Goal: Task Accomplishment & Management: Use online tool/utility

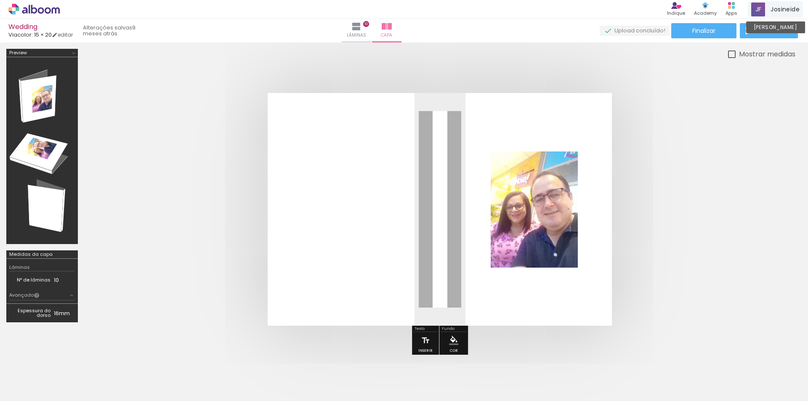
click at [776, 4] on div "Josineide [PERSON_NAME]" at bounding box center [775, 9] width 55 height 16
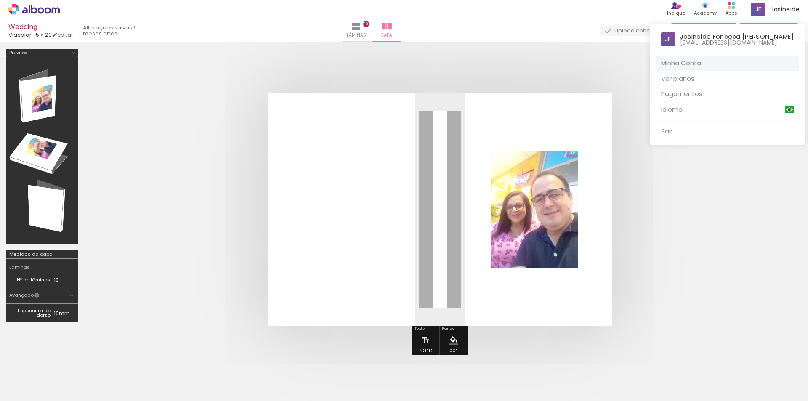
click at [678, 60] on link "Minha Conta" at bounding box center [727, 64] width 143 height 16
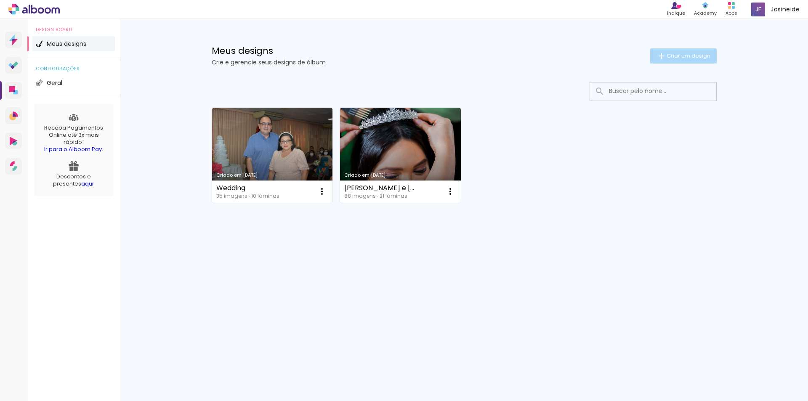
click at [672, 54] on span "Criar um design" at bounding box center [689, 55] width 44 height 5
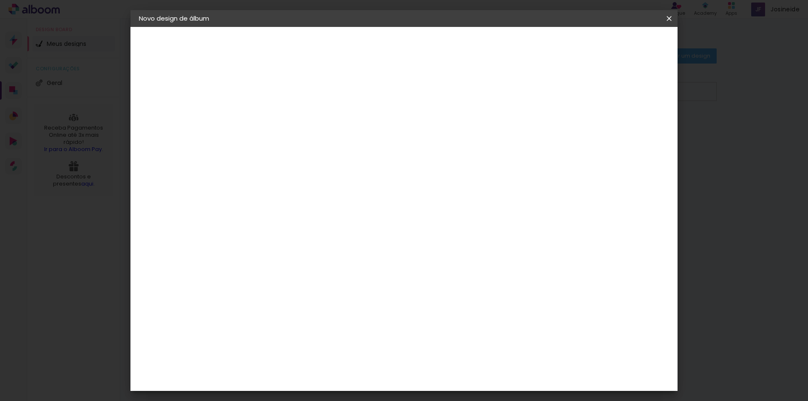
click at [277, 114] on input at bounding box center [277, 112] width 0 height 13
type input "Anna Neiva e Juliano"
type paper-input "Anna Neiva e Juliano"
click at [0, 0] on slot "Avançar" at bounding box center [0, 0] width 0 height 0
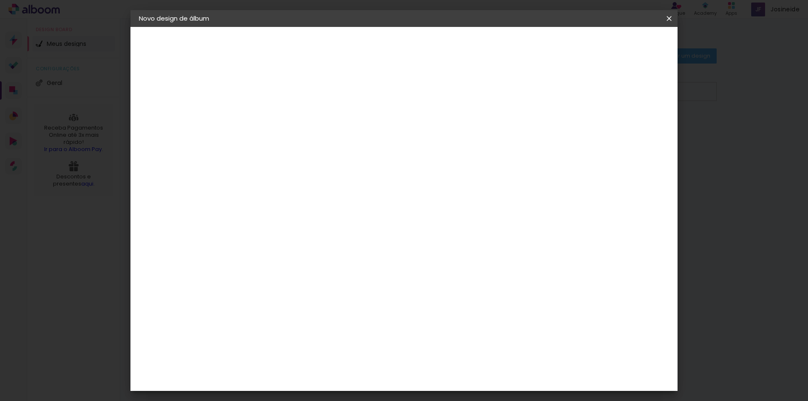
click at [308, 163] on input at bounding box center [298, 160] width 85 height 11
click at [301, 161] on input "encade" at bounding box center [290, 160] width 69 height 11
type input "e"
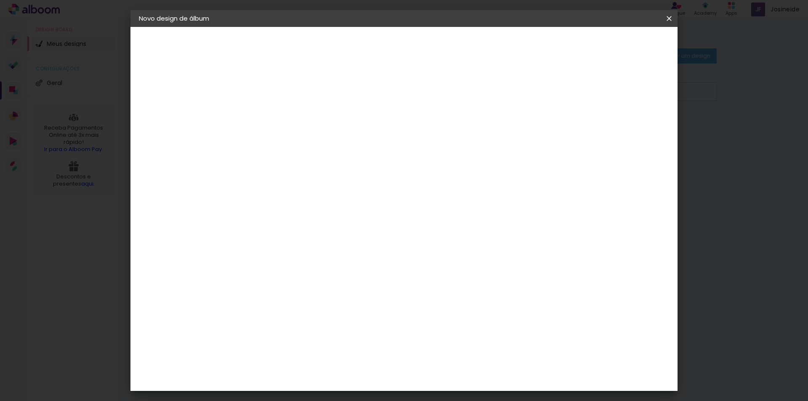
click at [0, 0] on slot "Tamanho Livre" at bounding box center [0, 0] width 0 height 0
click at [0, 0] on slot "Avançar" at bounding box center [0, 0] width 0 height 0
click at [263, 94] on input "2" at bounding box center [270, 96] width 29 height 11
type input "0"
type paper-input "0"
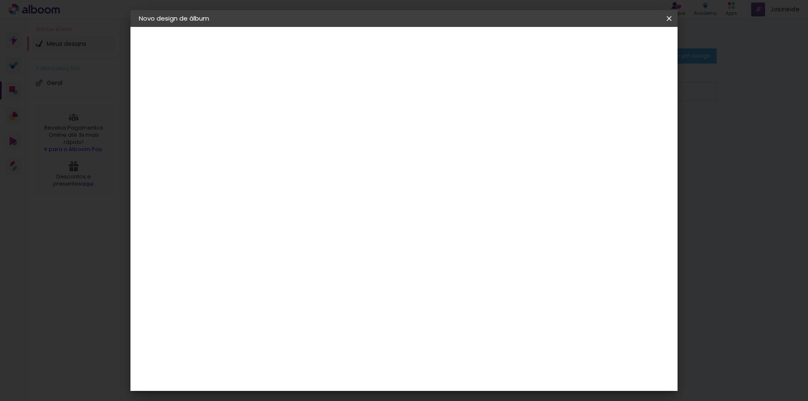
click at [280, 98] on input "0" at bounding box center [270, 96] width 29 height 11
type input "1"
type paper-input "1"
click at [282, 92] on input "1" at bounding box center [270, 96] width 29 height 11
type input "2"
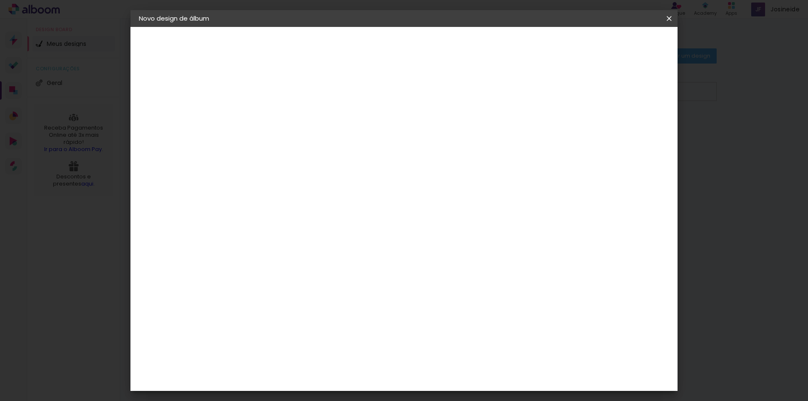
type paper-input "2"
click at [282, 93] on input "2" at bounding box center [270, 96] width 29 height 11
type input "3"
type paper-input "3"
click at [282, 93] on input "3" at bounding box center [270, 96] width 29 height 11
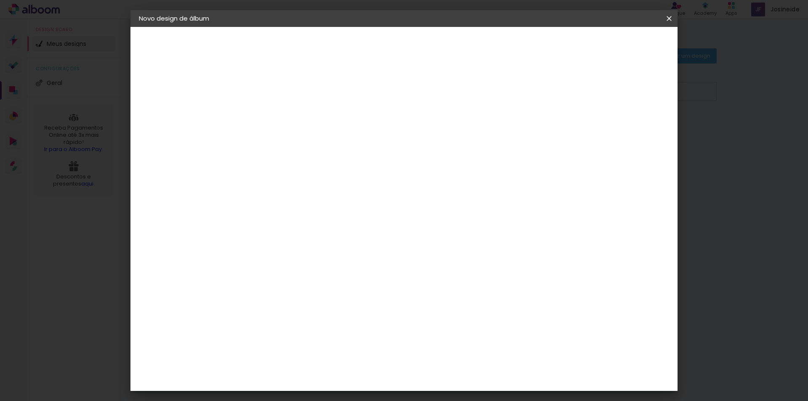
type input "1"
type paper-input "1"
click at [631, 128] on input "1" at bounding box center [627, 127] width 15 height 13
type input "2"
type paper-input "2"
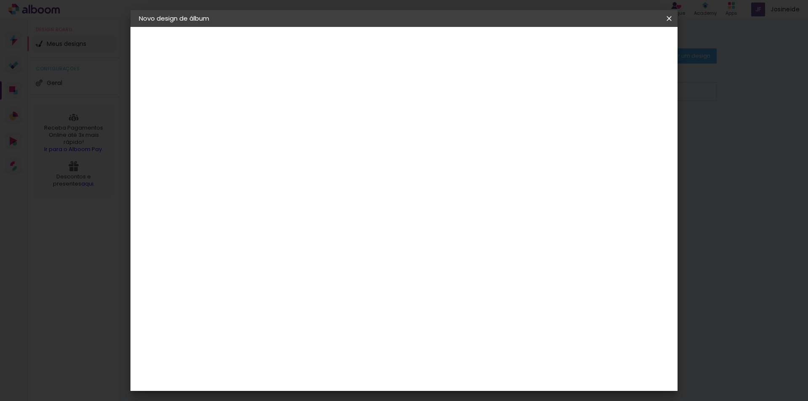
click at [635, 123] on input "2" at bounding box center [629, 127] width 15 height 13
type input "3"
type paper-input "3"
click at [635, 123] on input "3" at bounding box center [627, 127] width 15 height 13
type input "2"
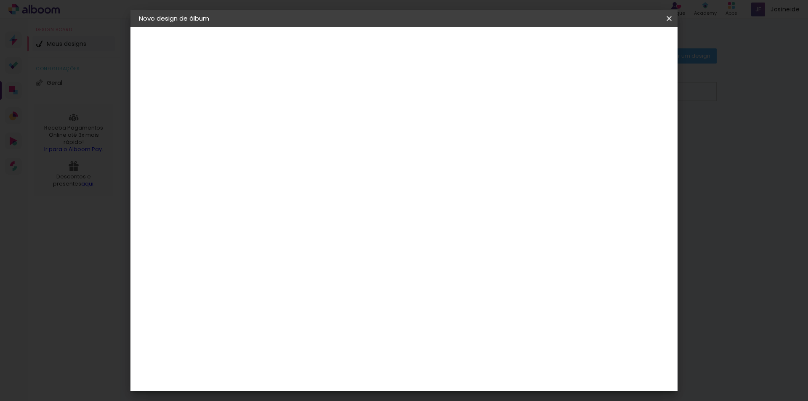
type paper-input "2"
click at [633, 131] on input "2" at bounding box center [629, 127] width 15 height 13
type input "1"
type paper-input "1"
click at [633, 131] on input "1" at bounding box center [629, 127] width 15 height 13
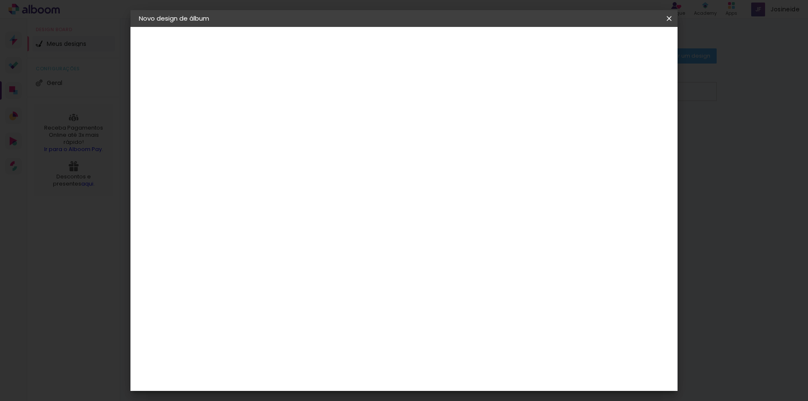
type input "0"
click at [634, 131] on input "0" at bounding box center [630, 127] width 15 height 13
type input "1"
type paper-input "1"
click at [636, 124] on input "1" at bounding box center [630, 127] width 15 height 13
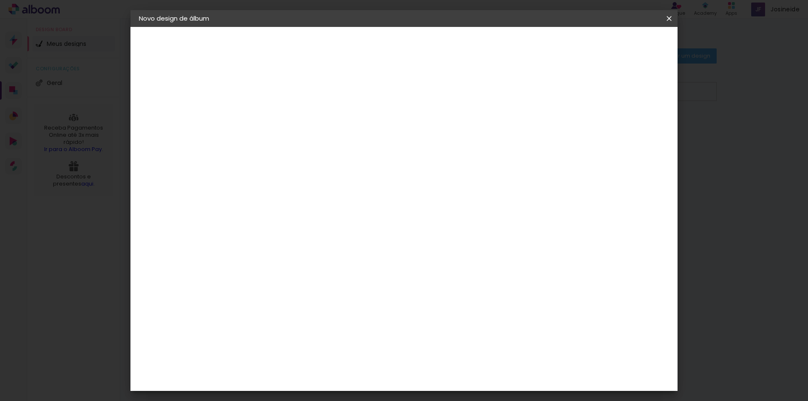
type input "2"
type paper-input "2"
click at [636, 124] on input "2" at bounding box center [629, 127] width 15 height 13
type input "3"
type paper-input "3"
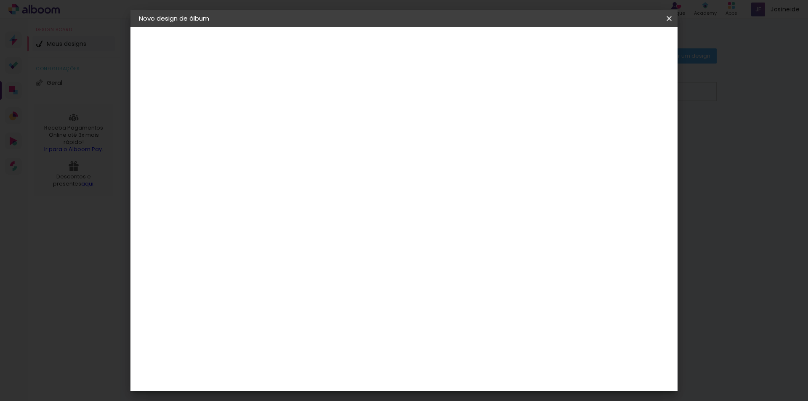
click at [636, 124] on input "3" at bounding box center [627, 127] width 15 height 13
type input "4"
type paper-input "4"
click at [632, 123] on input "4" at bounding box center [627, 127] width 15 height 13
click at [610, 96] on div "Mostrar sangria" at bounding box center [603, 97] width 56 height 11
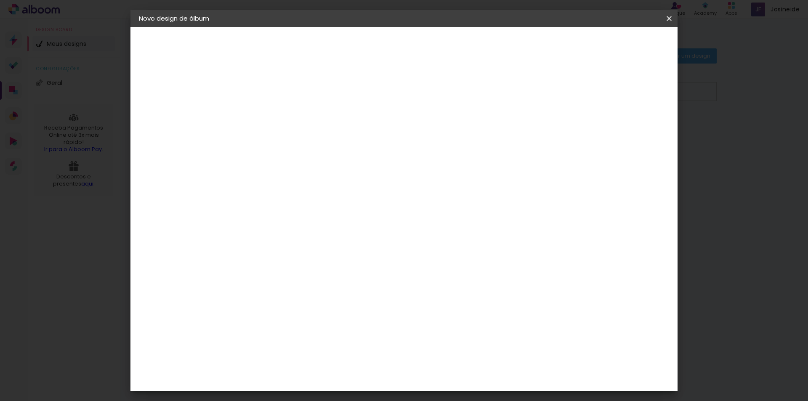
type paper-checkbox "on"
click at [164, 101] on div "Tamanho livre" at bounding box center [171, 104] width 29 height 12
click at [368, 127] on iron-icon at bounding box center [363, 128] width 10 height 10
click at [280, 172] on paper-item "Ágata" at bounding box center [298, 179] width 91 height 19
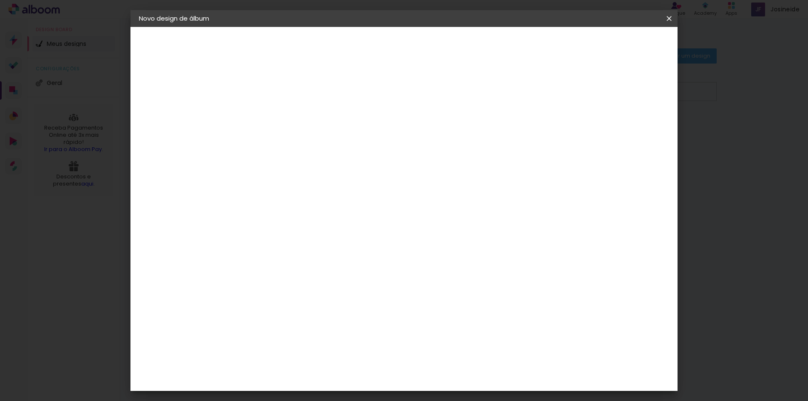
click at [269, 178] on paper-item "Ágata" at bounding box center [298, 179] width 91 height 19
click at [291, 180] on div "Ágata" at bounding box center [281, 179] width 20 height 7
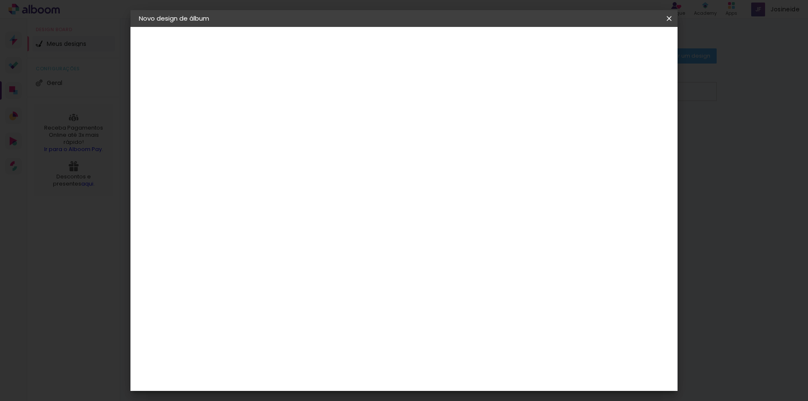
click at [434, 38] on paper-button "Avançar" at bounding box center [413, 44] width 41 height 14
click at [319, 141] on iron-icon at bounding box center [314, 146] width 10 height 10
click at [413, 141] on paper-item "Padrão" at bounding box center [459, 139] width 168 height 17
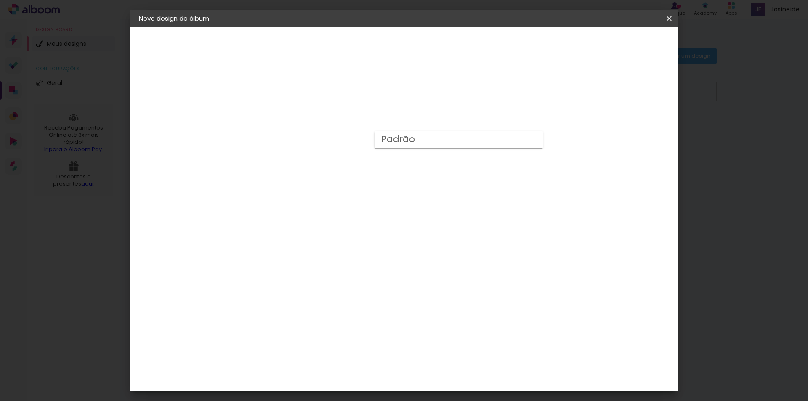
type input "Padrão"
click at [365, 197] on span "20 × 30 cm" at bounding box center [348, 208] width 31 height 22
click at [0, 0] on slot "Avançar" at bounding box center [0, 0] width 0 height 0
click at [617, 43] on span "Iniciar design" at bounding box center [597, 45] width 38 height 6
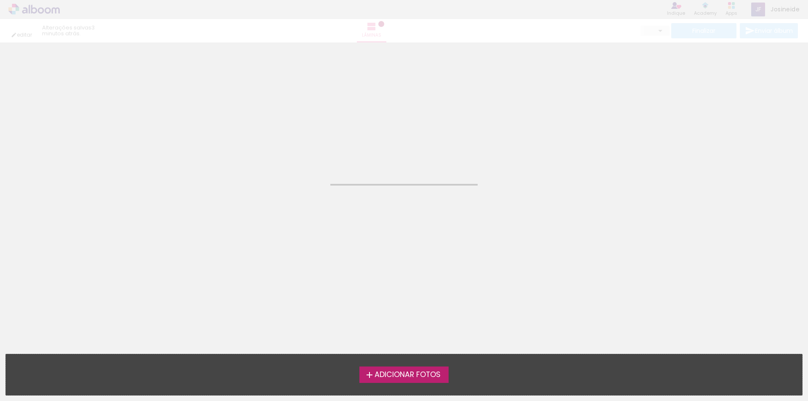
click at [383, 374] on span "Adicionar Fotos" at bounding box center [408, 375] width 66 height 8
click at [0, 0] on input "file" at bounding box center [0, 0] width 0 height 0
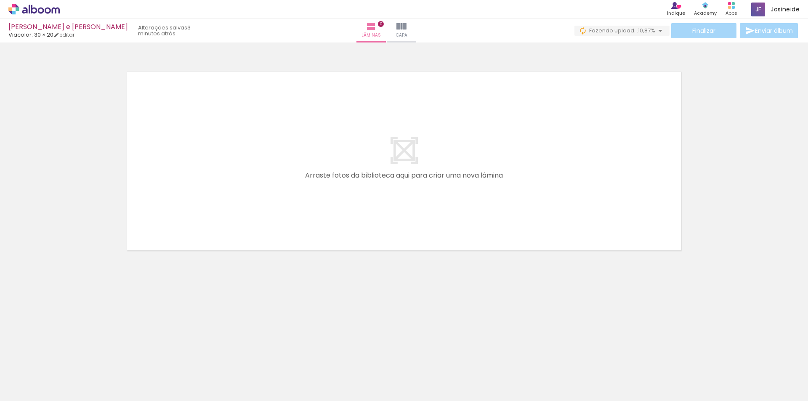
scroll to position [0, 3601]
click at [659, 31] on iron-icon at bounding box center [660, 31] width 10 height 10
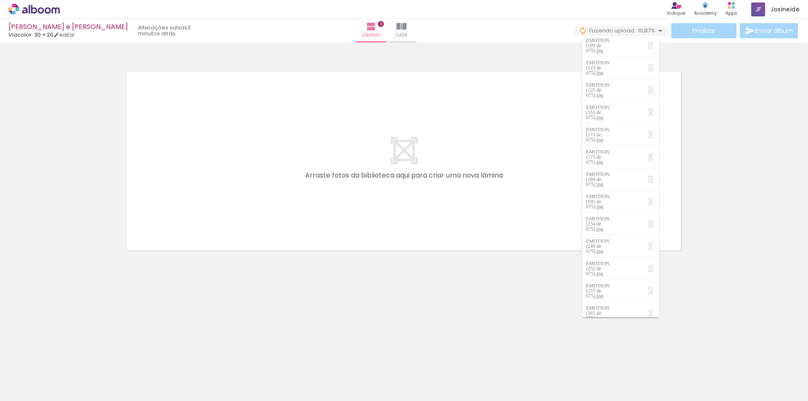
scroll to position [0, 0]
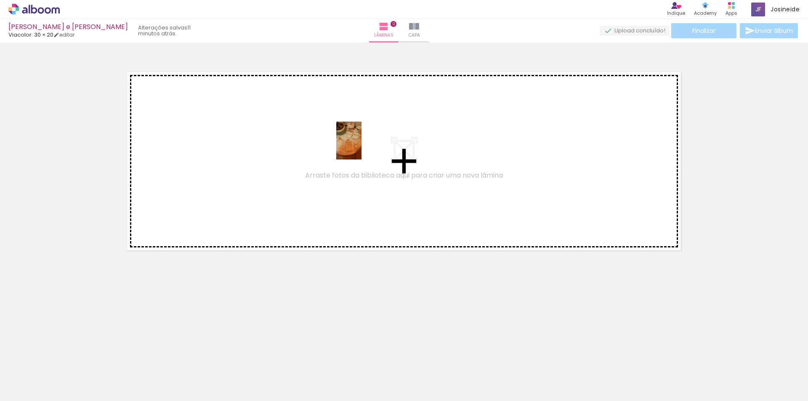
drag, startPoint x: 539, startPoint y: 379, endPoint x: 361, endPoint y: 147, distance: 292.7
click at [361, 147] on quentale-workspace at bounding box center [404, 200] width 808 height 401
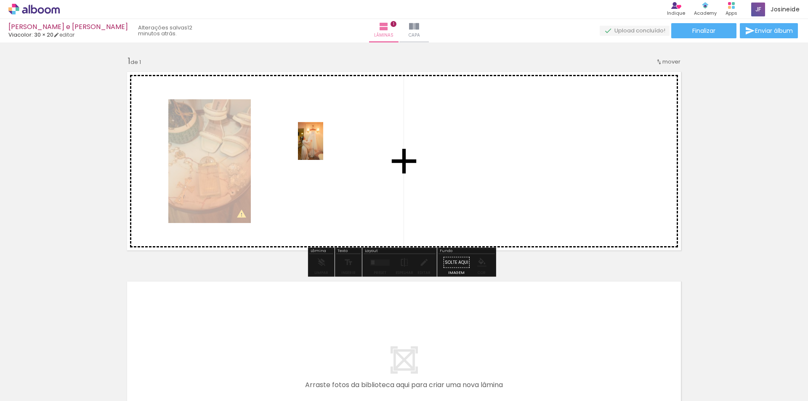
drag, startPoint x: 773, startPoint y: 386, endPoint x: 323, endPoint y: 147, distance: 509.4
click at [323, 147] on quentale-workspace at bounding box center [404, 200] width 808 height 401
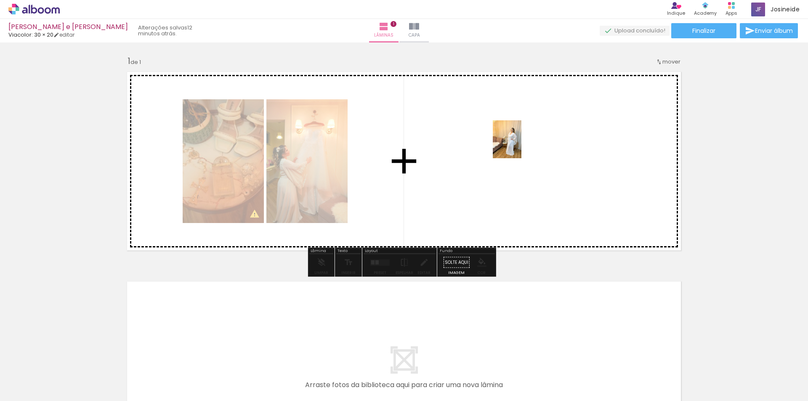
drag, startPoint x: 729, startPoint y: 381, endPoint x: 518, endPoint y: 146, distance: 316.0
click at [518, 146] on quentale-workspace at bounding box center [404, 200] width 808 height 401
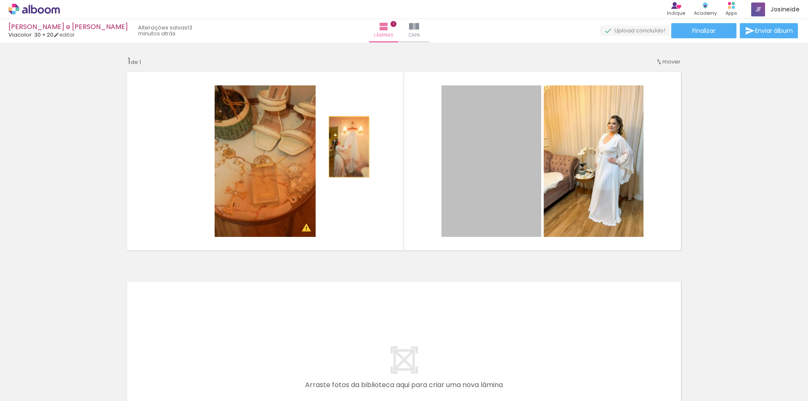
drag, startPoint x: 499, startPoint y: 140, endPoint x: 346, endPoint y: 147, distance: 153.8
click at [346, 147] on quentale-layouter at bounding box center [404, 161] width 564 height 189
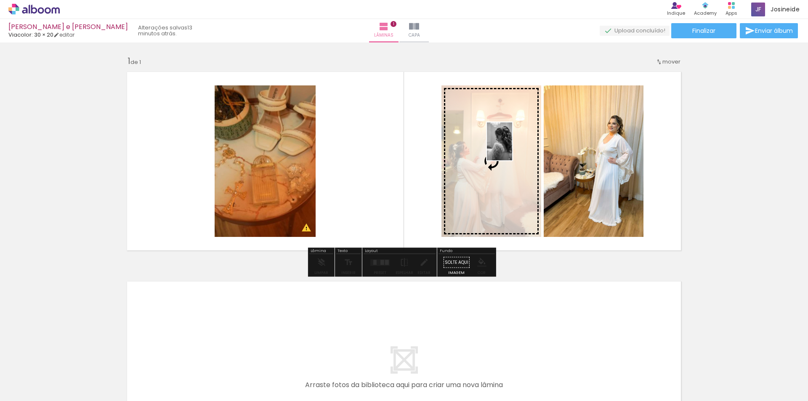
drag, startPoint x: 591, startPoint y: 378, endPoint x: 512, endPoint y: 148, distance: 242.8
click at [512, 148] on quentale-workspace at bounding box center [404, 200] width 808 height 401
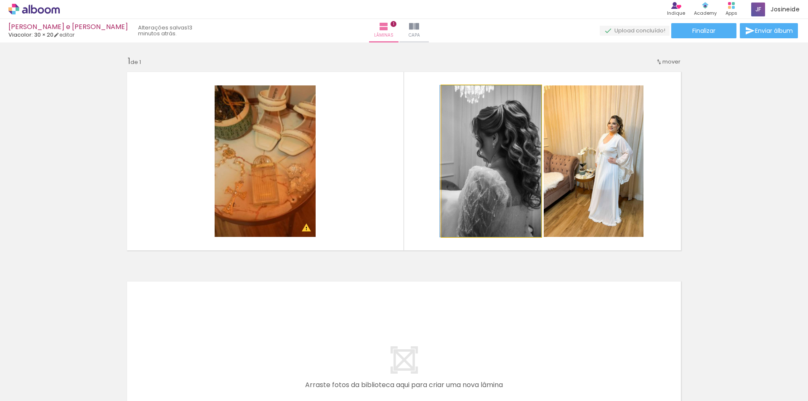
drag, startPoint x: 484, startPoint y: 181, endPoint x: 482, endPoint y: 164, distance: 17.3
click at [487, 168] on quentale-photo at bounding box center [492, 161] width 100 height 152
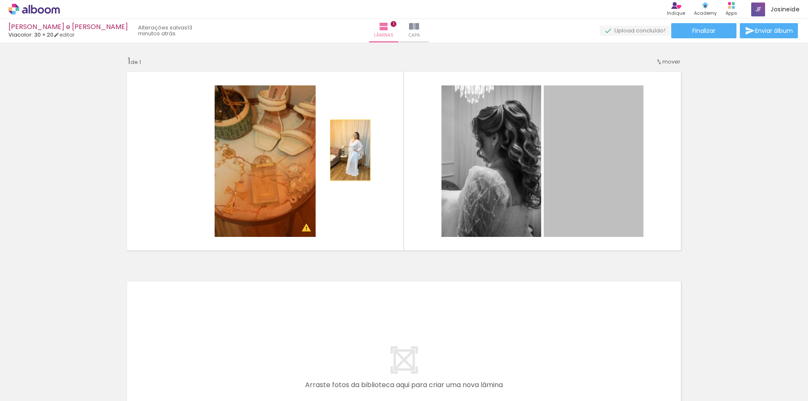
drag, startPoint x: 599, startPoint y: 164, endPoint x: 347, endPoint y: 150, distance: 251.7
click at [347, 150] on quentale-layouter at bounding box center [404, 161] width 564 height 189
drag, startPoint x: 605, startPoint y: 174, endPoint x: 337, endPoint y: 158, distance: 268.2
click at [337, 158] on quentale-layouter at bounding box center [404, 161] width 564 height 189
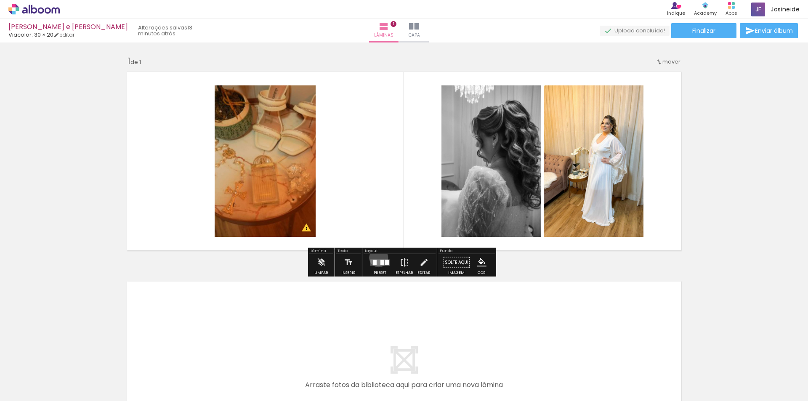
click at [377, 258] on div at bounding box center [380, 262] width 23 height 17
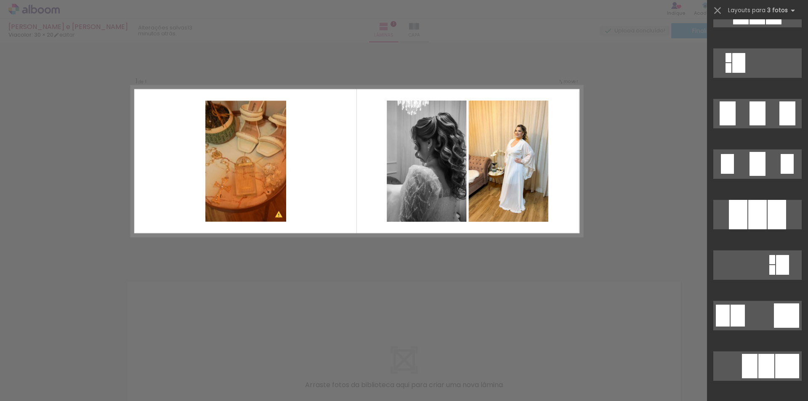
scroll to position [589, 0]
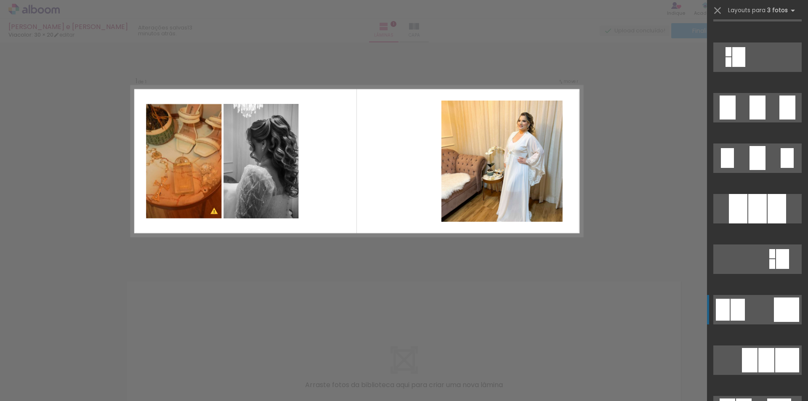
click at [757, 306] on quentale-layouter at bounding box center [757, 309] width 88 height 29
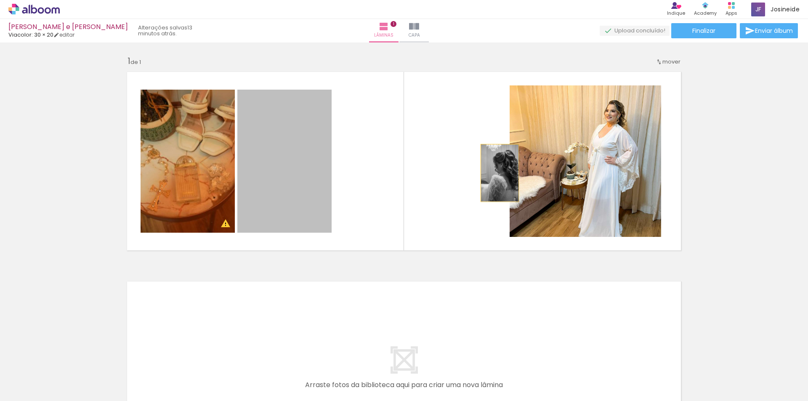
drag, startPoint x: 284, startPoint y: 165, endPoint x: 497, endPoint y: 173, distance: 213.2
click at [497, 173] on quentale-layouter at bounding box center [404, 161] width 564 height 189
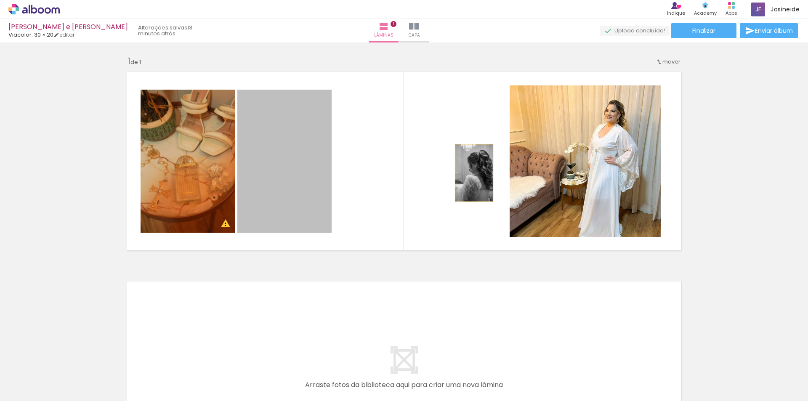
drag, startPoint x: 279, startPoint y: 160, endPoint x: 471, endPoint y: 173, distance: 192.8
click at [471, 173] on quentale-layouter at bounding box center [404, 161] width 564 height 189
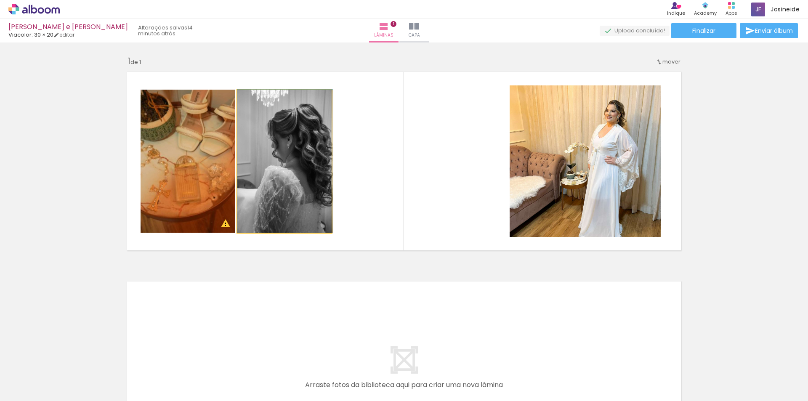
click at [302, 157] on quentale-photo at bounding box center [284, 161] width 94 height 143
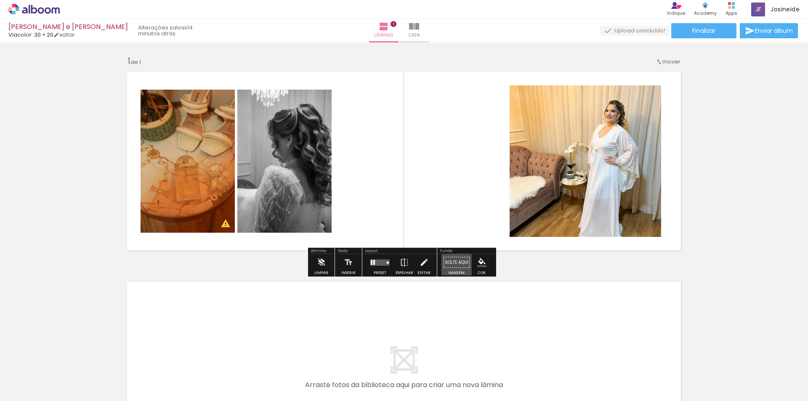
click at [451, 262] on paper-button "Solte aqui Imagem" at bounding box center [457, 264] width 30 height 21
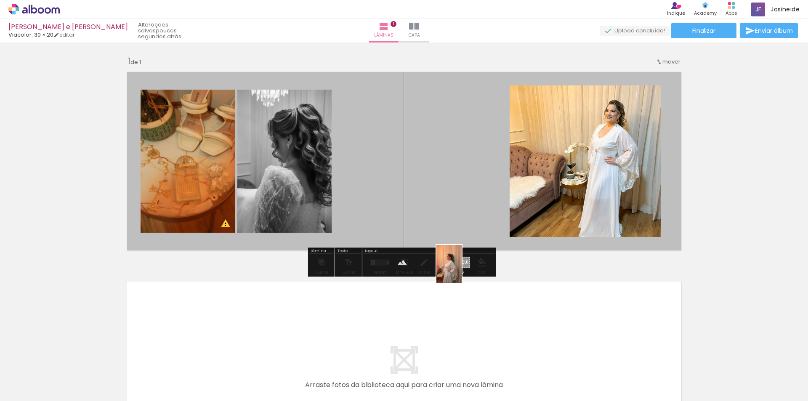
drag, startPoint x: 611, startPoint y: 340, endPoint x: 462, endPoint y: 270, distance: 165.0
click at [462, 270] on quentale-workspace at bounding box center [404, 200] width 808 height 401
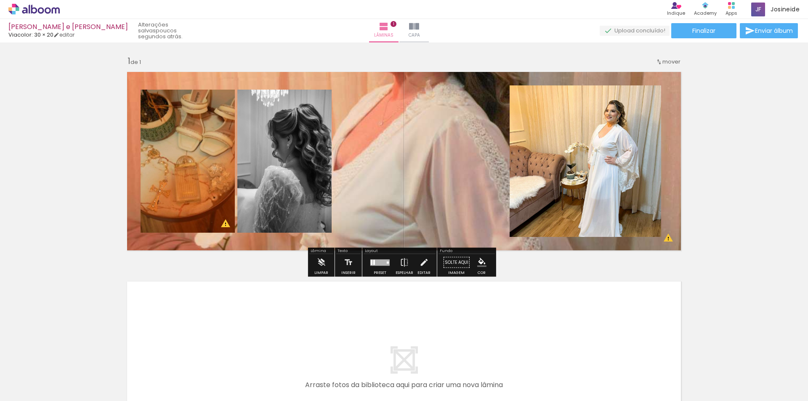
click at [447, 144] on quentale-layouter at bounding box center [404, 161] width 564 height 189
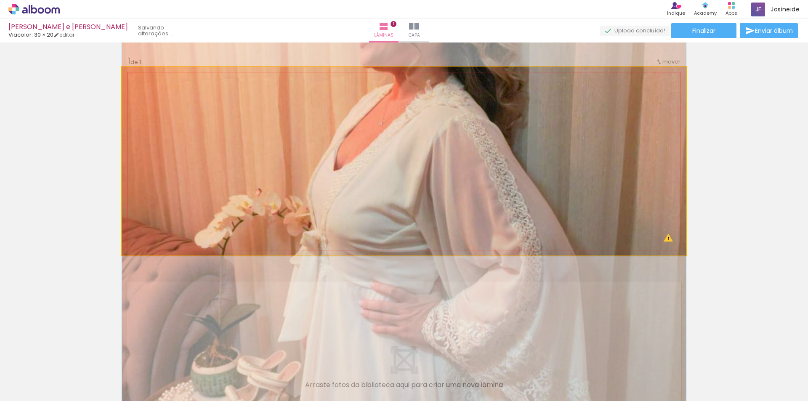
click at [457, 145] on quentale-photo at bounding box center [404, 161] width 564 height 189
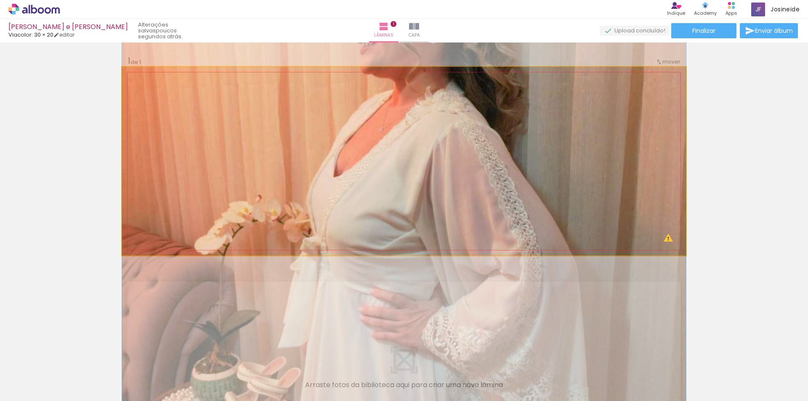
drag, startPoint x: 457, startPoint y: 145, endPoint x: 538, endPoint y: 135, distance: 81.4
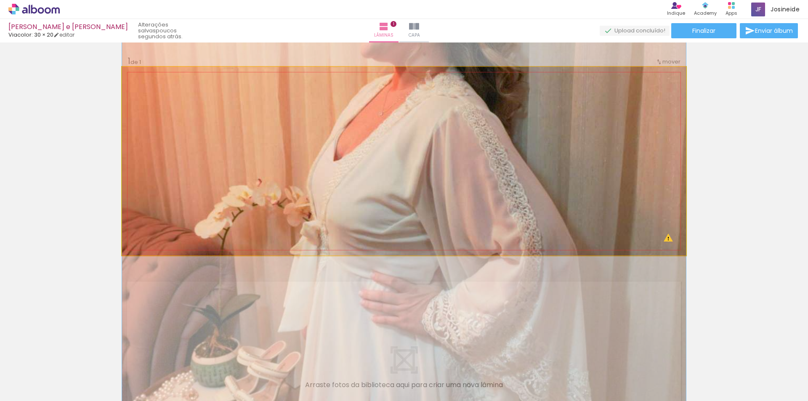
drag, startPoint x: 492, startPoint y: 154, endPoint x: 455, endPoint y: 173, distance: 42.4
click at [455, 173] on quentale-photo at bounding box center [404, 161] width 564 height 189
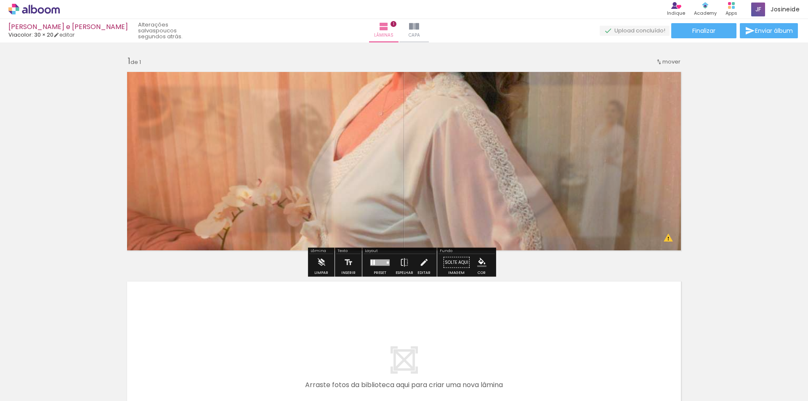
click at [455, 261] on paper-button "Solte aqui Imagem" at bounding box center [457, 264] width 30 height 21
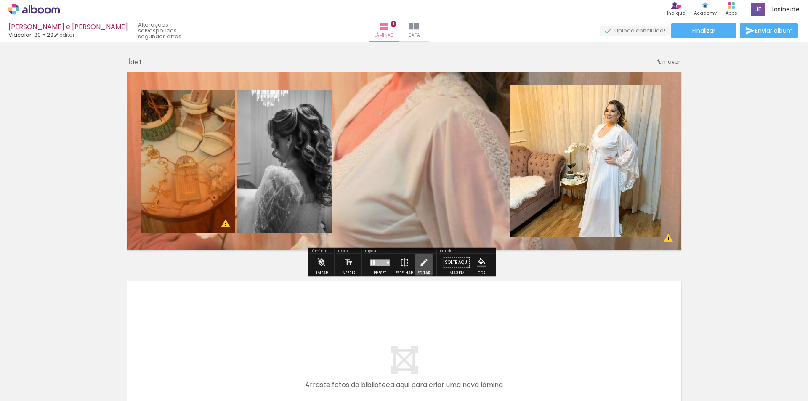
click at [419, 263] on iron-icon at bounding box center [423, 262] width 9 height 17
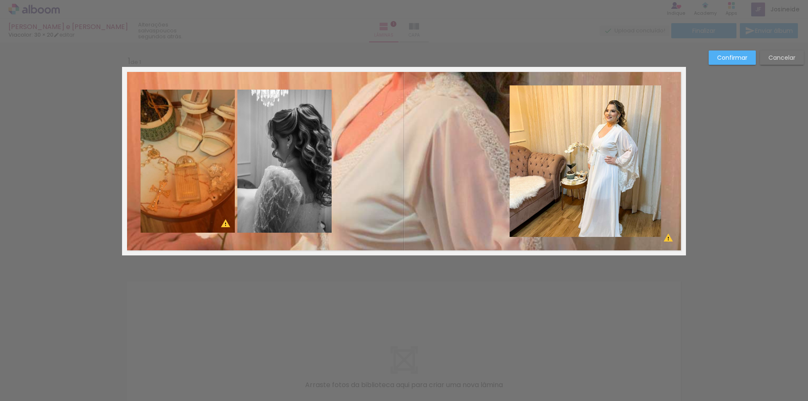
click at [366, 89] on quentale-layouter at bounding box center [404, 161] width 564 height 189
click at [443, 152] on quentale-layouter at bounding box center [404, 161] width 564 height 189
click at [0, 0] on slot "Cancelar" at bounding box center [0, 0] width 0 height 0
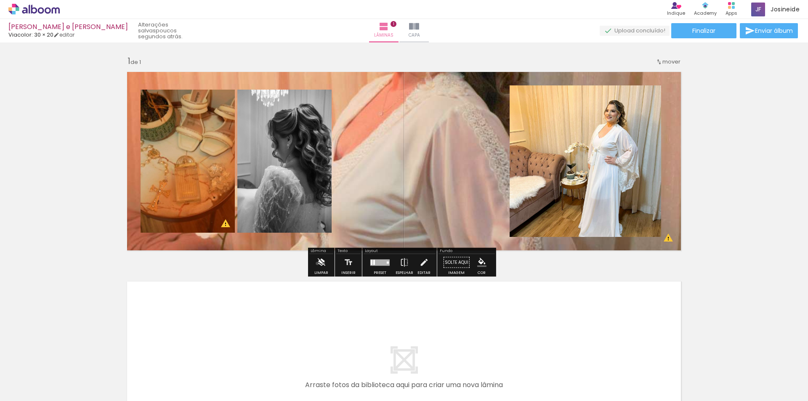
click at [317, 264] on iron-icon at bounding box center [321, 262] width 9 height 17
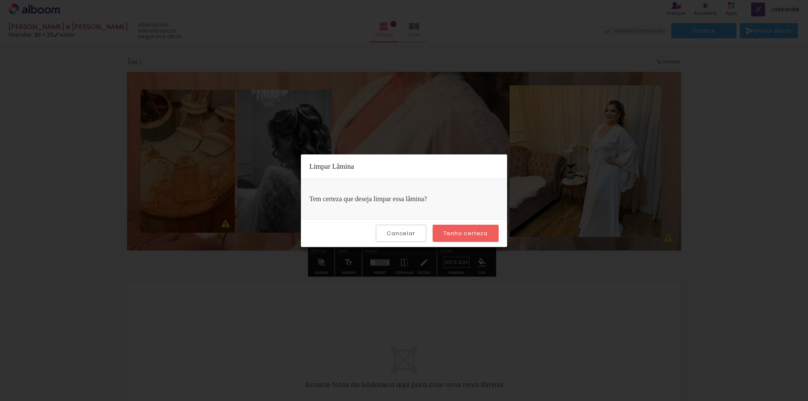
click at [0, 0] on slot "Tenho certeza" at bounding box center [0, 0] width 0 height 0
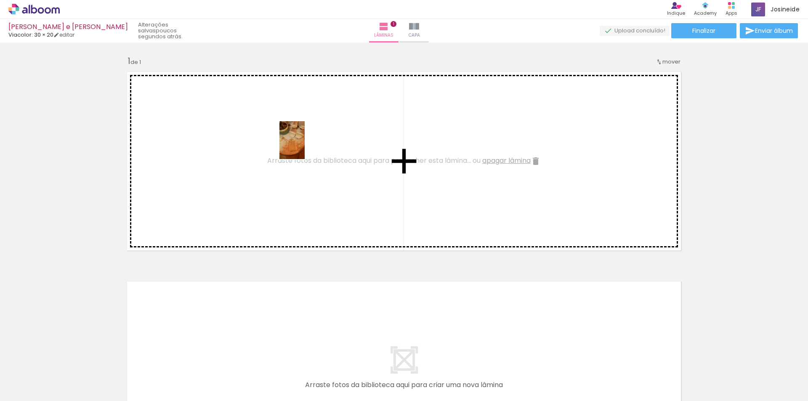
drag, startPoint x: 540, startPoint y: 376, endPoint x: 305, endPoint y: 146, distance: 328.3
click at [305, 146] on quentale-workspace at bounding box center [404, 200] width 808 height 401
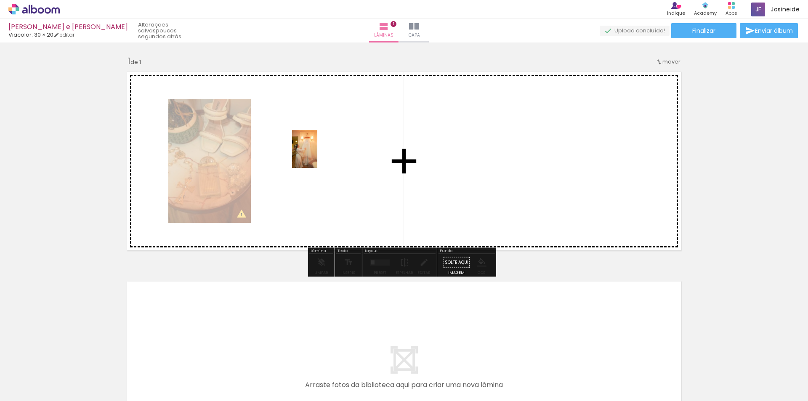
drag, startPoint x: 775, startPoint y: 377, endPoint x: 317, endPoint y: 155, distance: 507.9
click at [317, 155] on quentale-workspace at bounding box center [404, 200] width 808 height 401
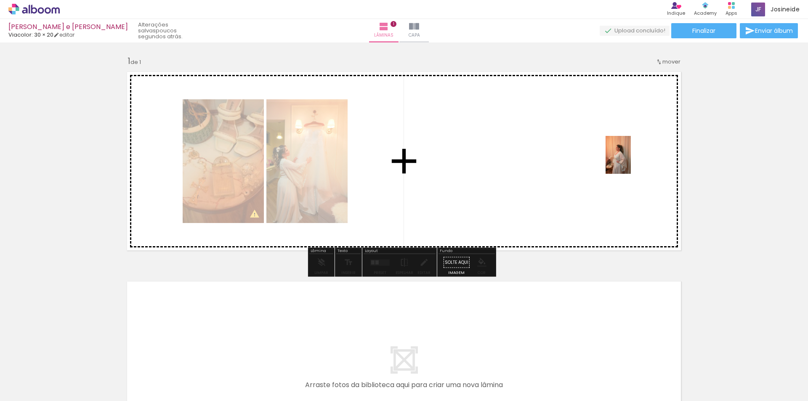
drag, startPoint x: 633, startPoint y: 375, endPoint x: 631, endPoint y: 161, distance: 213.8
click at [631, 161] on quentale-workspace at bounding box center [404, 200] width 808 height 401
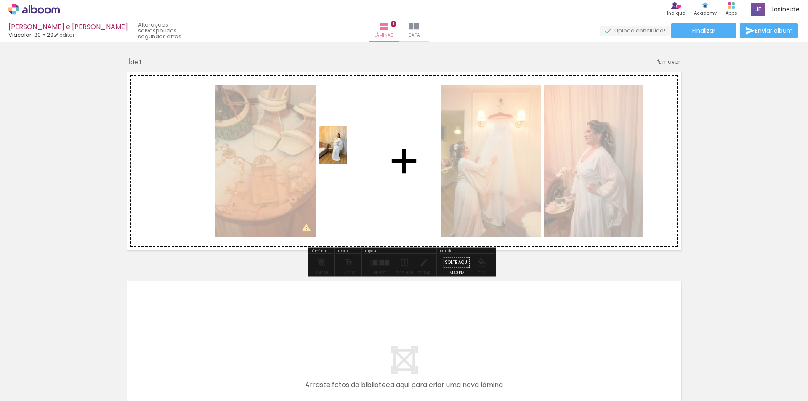
drag, startPoint x: 726, startPoint y: 381, endPoint x: 346, endPoint y: 151, distance: 444.3
click at [345, 151] on quentale-workspace at bounding box center [404, 200] width 808 height 401
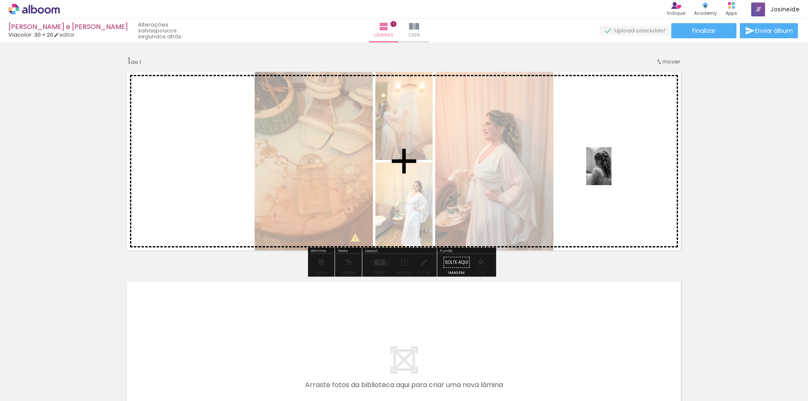
drag, startPoint x: 591, startPoint y: 383, endPoint x: 612, endPoint y: 173, distance: 211.1
click at [612, 173] on quentale-workspace at bounding box center [404, 200] width 808 height 401
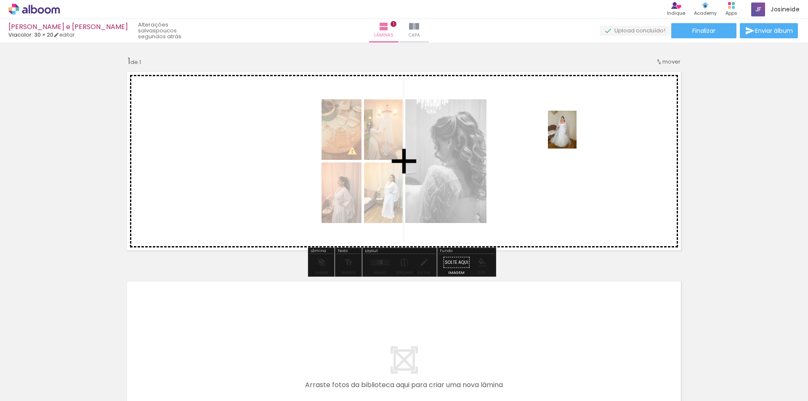
drag, startPoint x: 684, startPoint y: 382, endPoint x: 573, endPoint y: 136, distance: 269.8
click at [573, 136] on quentale-workspace at bounding box center [404, 200] width 808 height 401
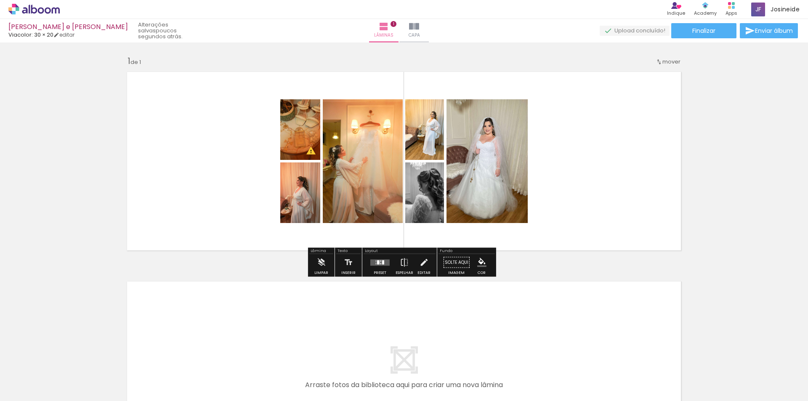
click at [381, 261] on div at bounding box center [381, 261] width 1 height 2
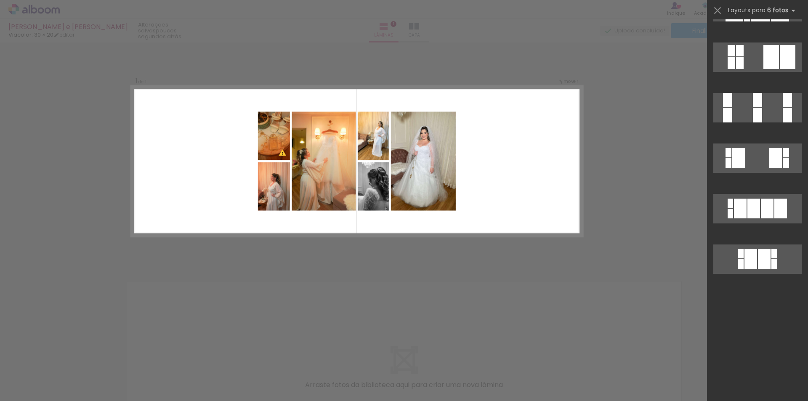
scroll to position [0, 0]
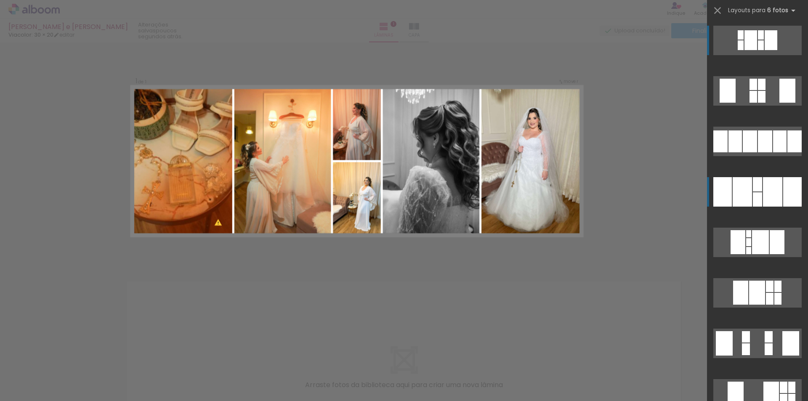
click at [753, 192] on quentale-layouter at bounding box center [757, 191] width 88 height 29
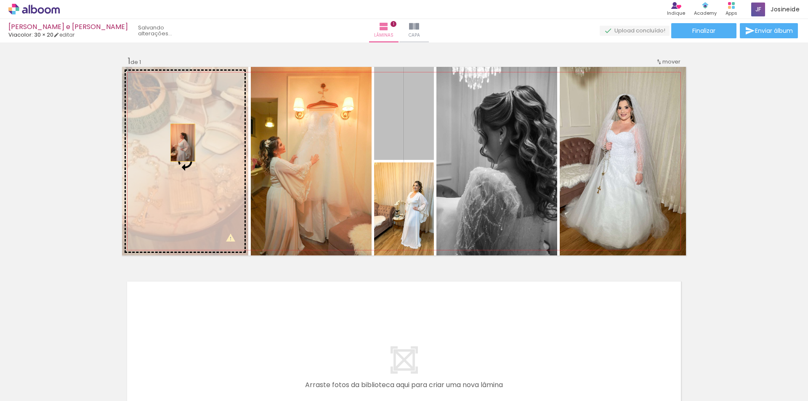
drag, startPoint x: 389, startPoint y: 130, endPoint x: 180, endPoint y: 143, distance: 209.2
click at [0, 0] on slot at bounding box center [0, 0] width 0 height 0
